Goal: Register for event/course

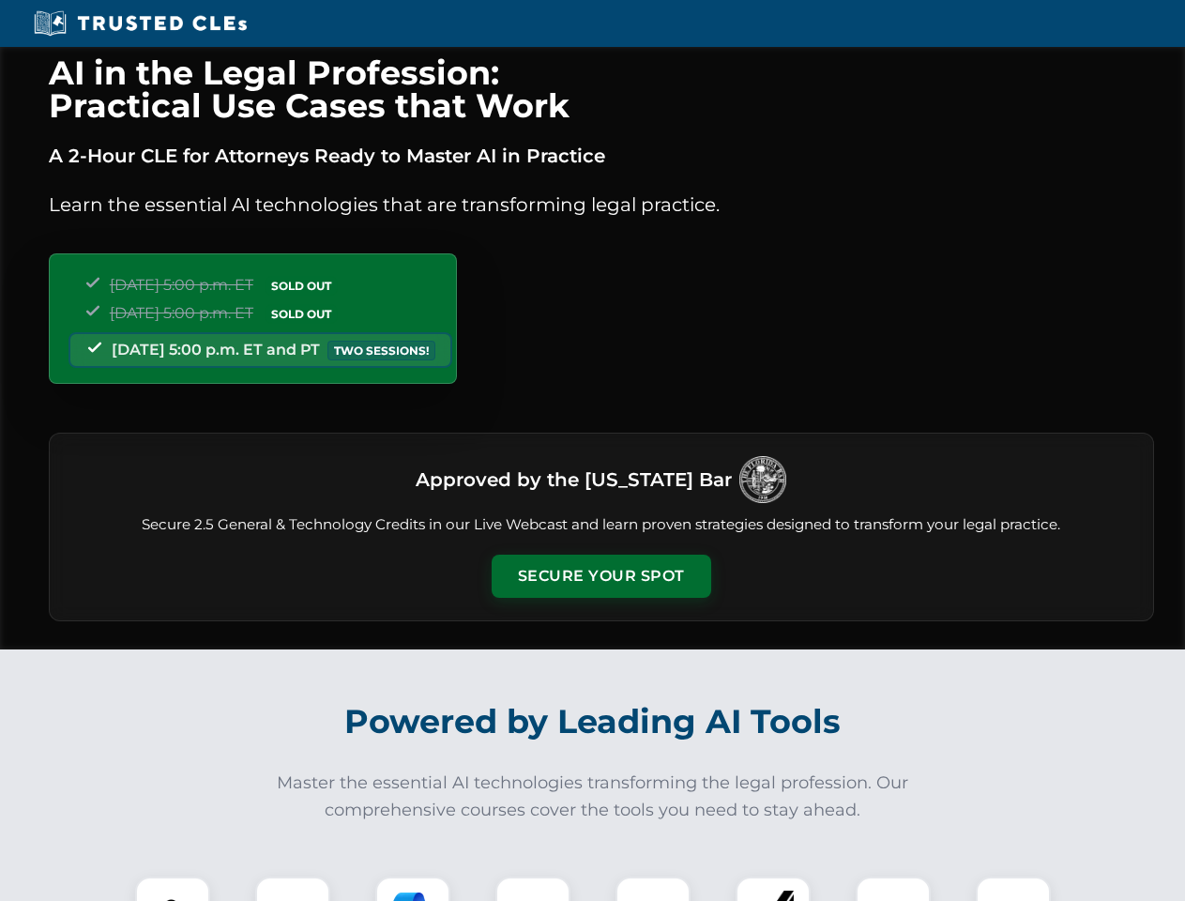
click at [600, 576] on button "Secure Your Spot" at bounding box center [602, 575] width 220 height 43
click at [173, 888] on img at bounding box center [172, 913] width 54 height 54
